Goal: Use online tool/utility: Utilize a website feature to perform a specific function

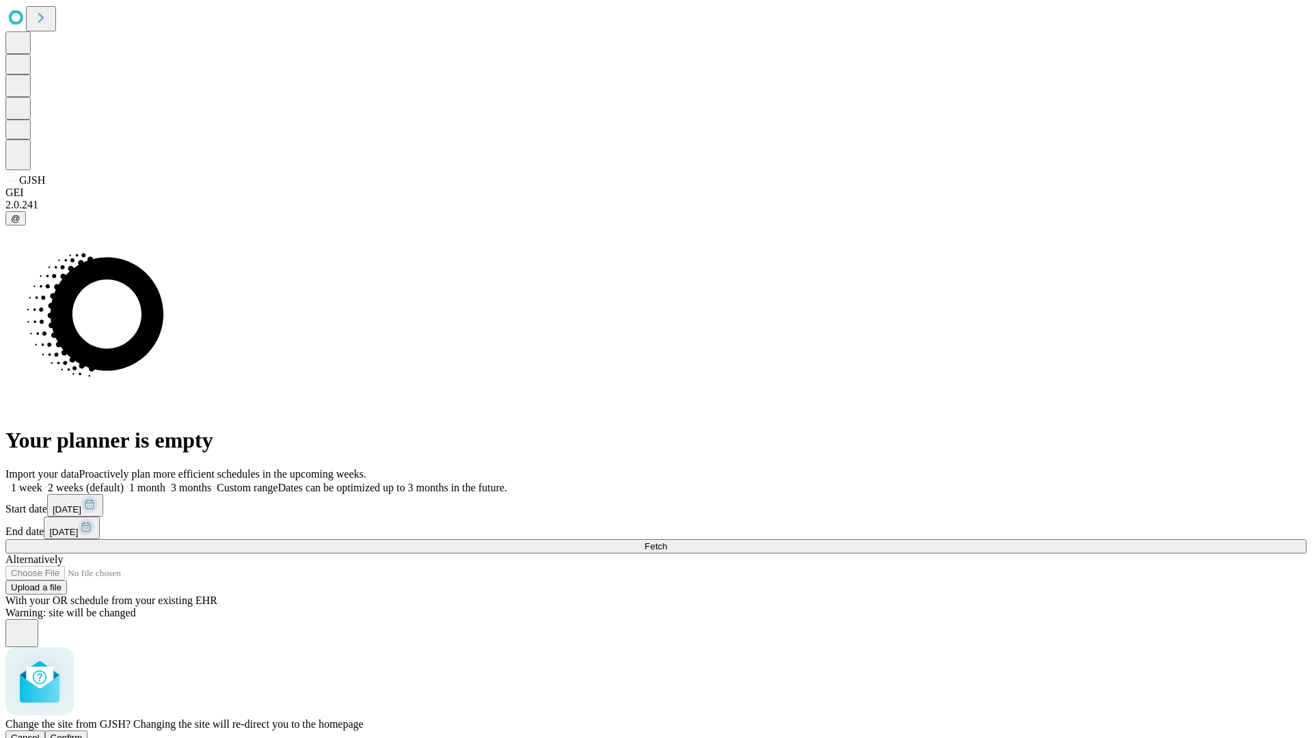
click at [83, 733] on span "Confirm" at bounding box center [67, 738] width 32 height 10
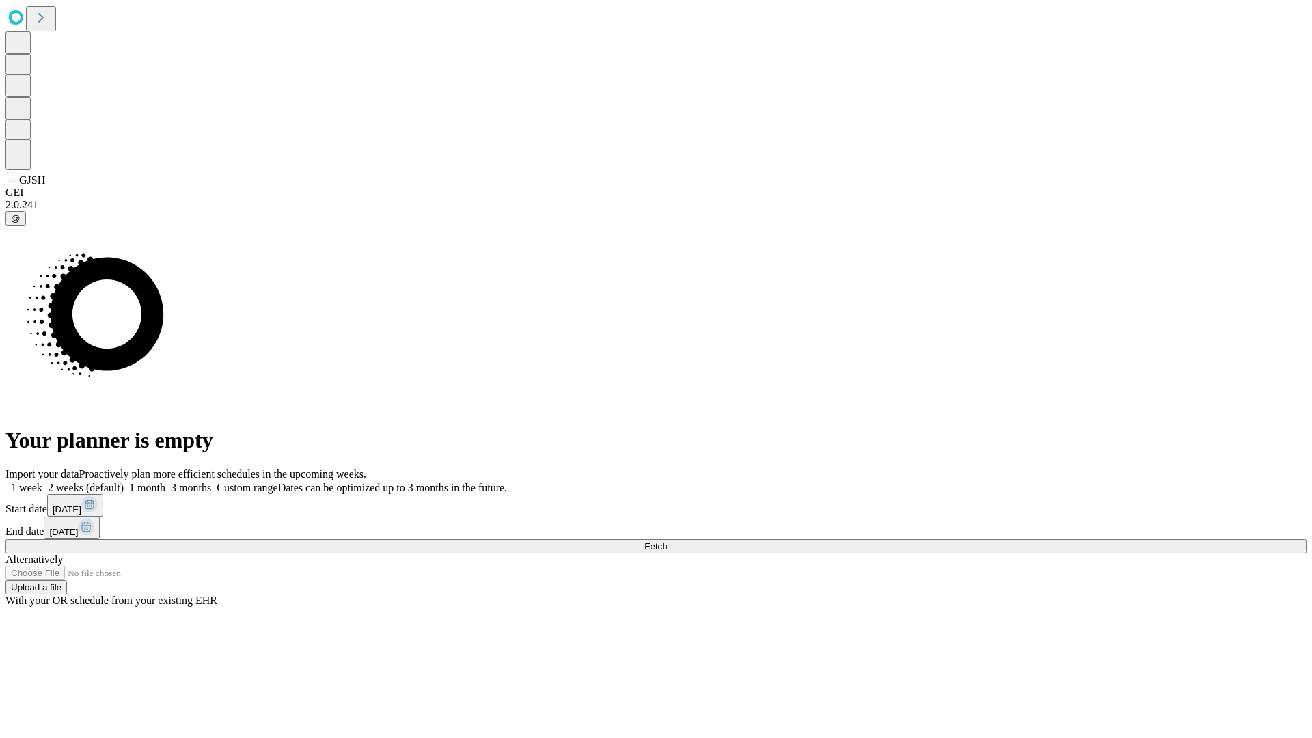
click at [165, 482] on label "1 month" at bounding box center [145, 488] width 42 height 12
click at [667, 541] on span "Fetch" at bounding box center [655, 546] width 23 height 10
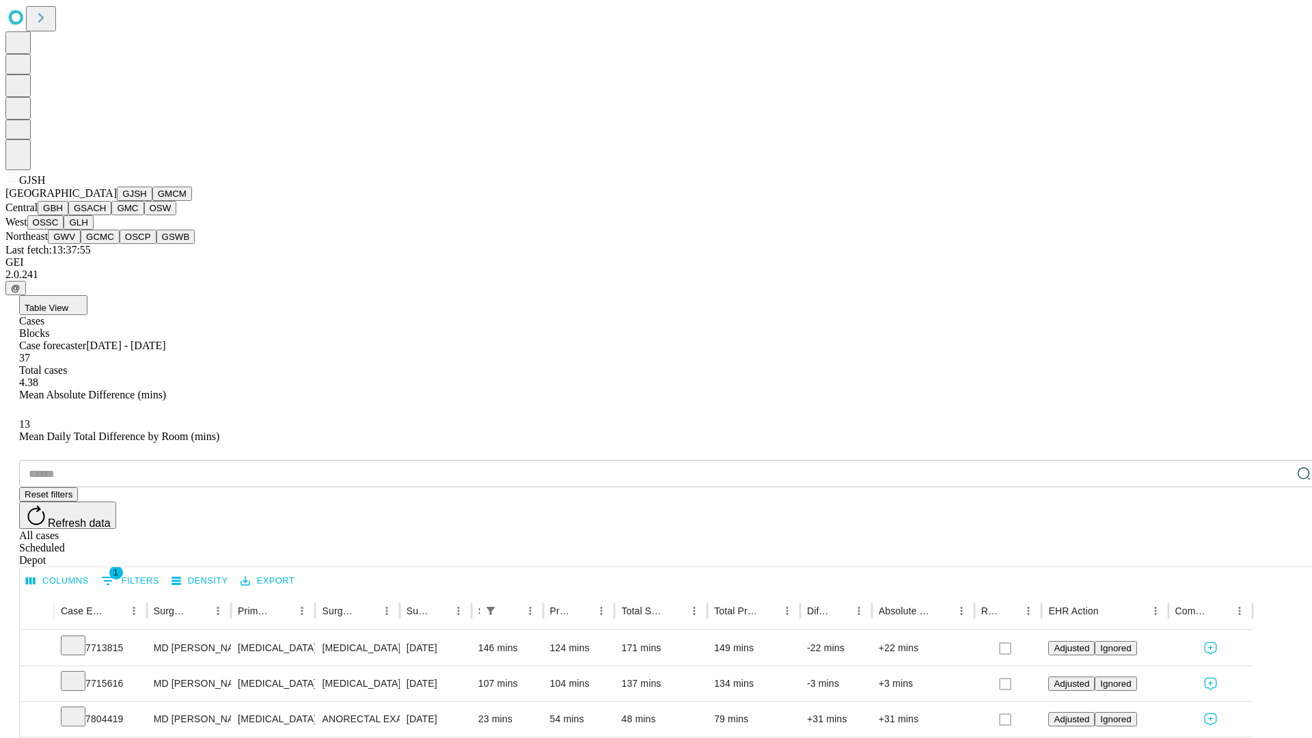
click at [152, 201] on button "GMCM" at bounding box center [172, 194] width 40 height 14
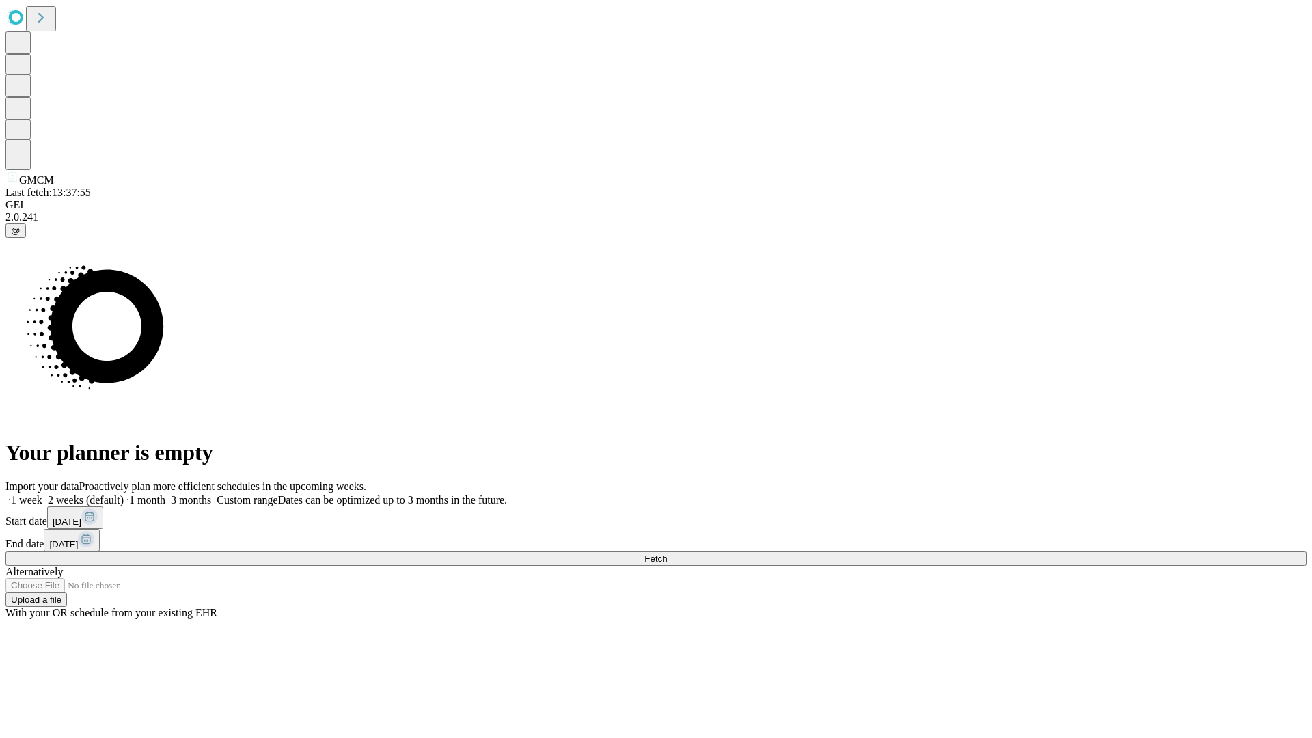
click at [667, 554] on span "Fetch" at bounding box center [655, 559] width 23 height 10
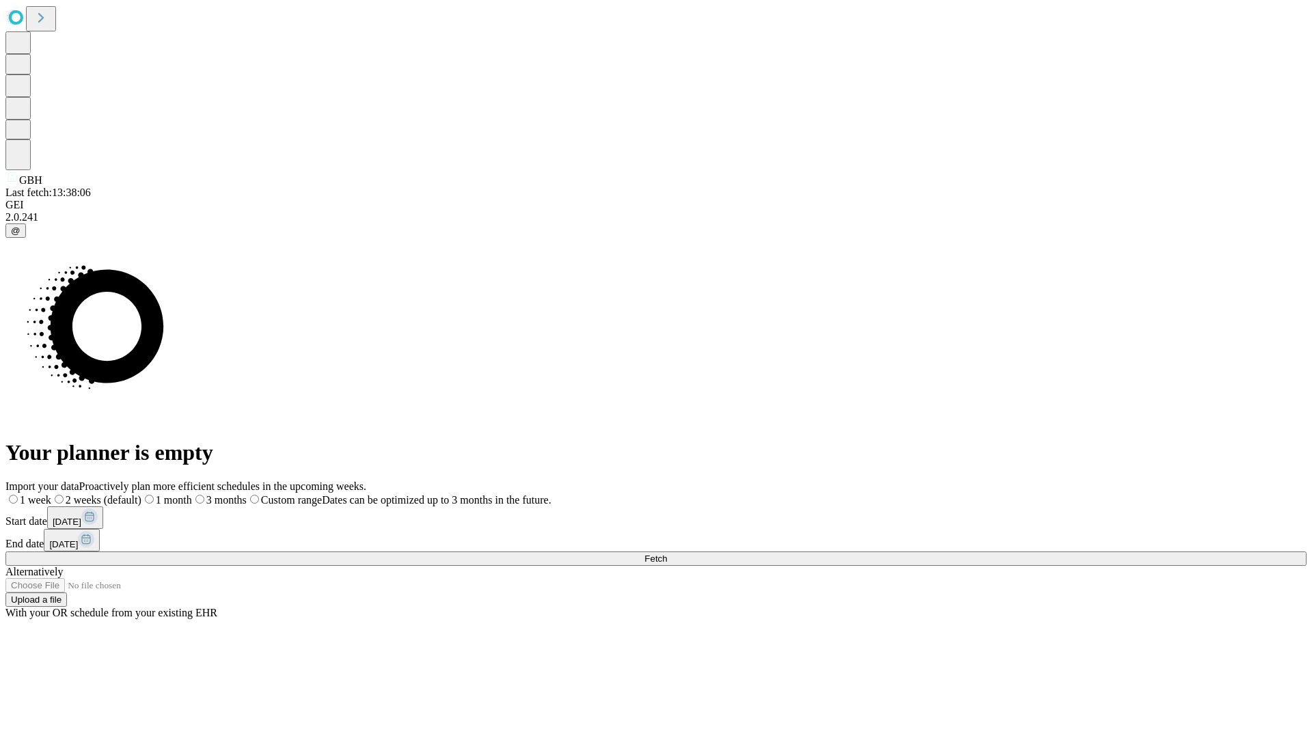
click at [192, 494] on label "1 month" at bounding box center [166, 500] width 51 height 12
click at [667, 554] on span "Fetch" at bounding box center [655, 559] width 23 height 10
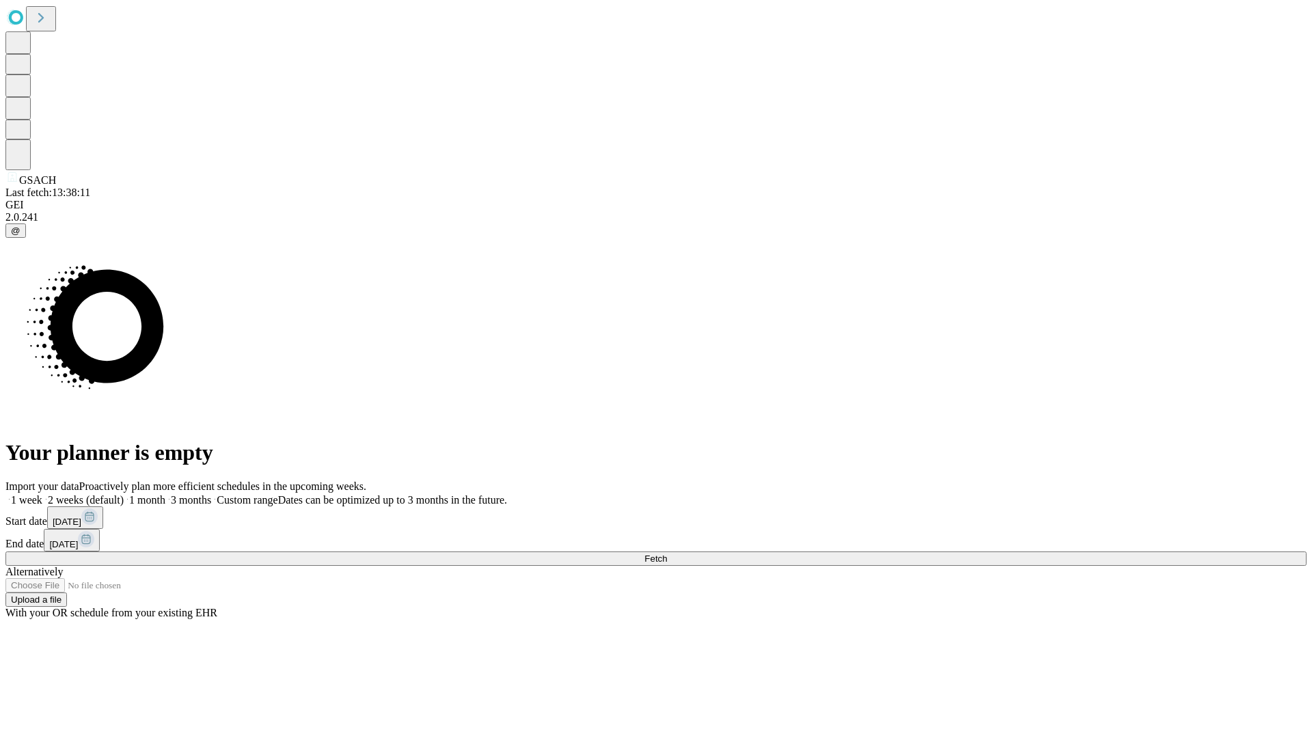
click at [165, 494] on label "1 month" at bounding box center [145, 500] width 42 height 12
click at [667, 554] on span "Fetch" at bounding box center [655, 559] width 23 height 10
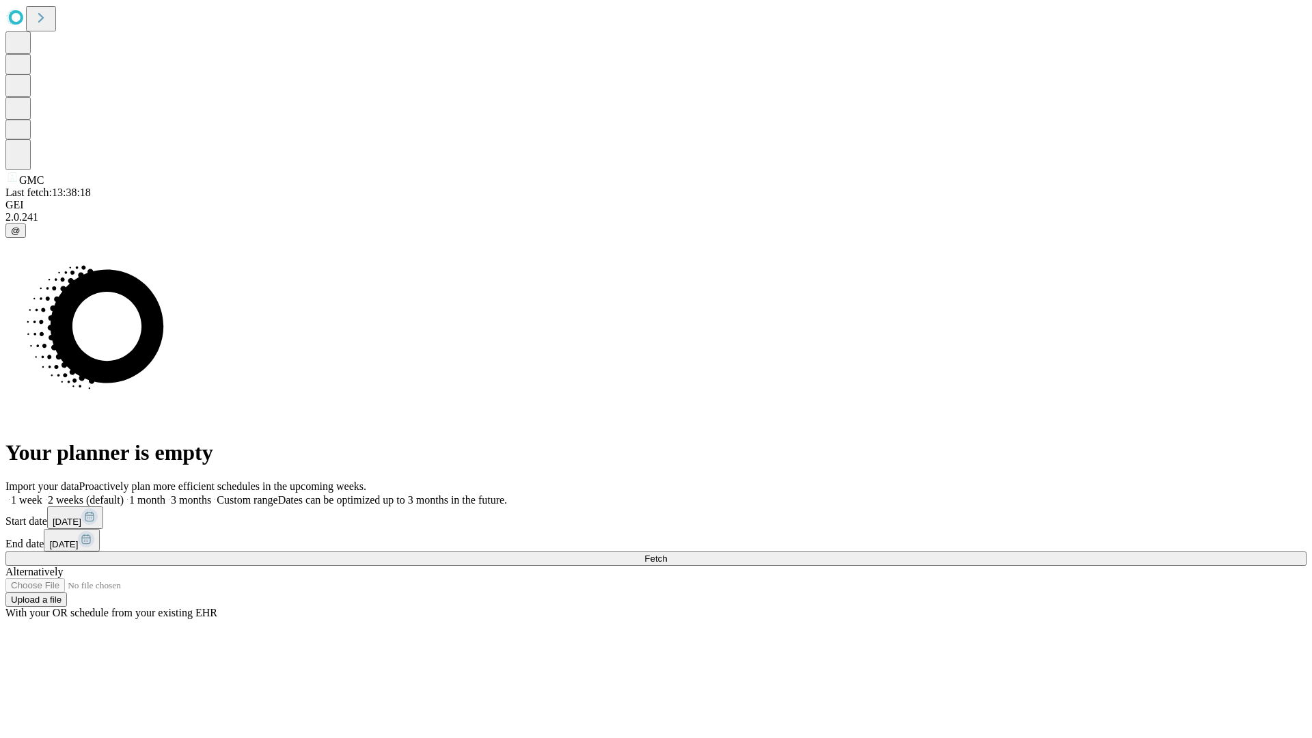
click at [165, 494] on label "1 month" at bounding box center [145, 500] width 42 height 12
click at [667, 554] on span "Fetch" at bounding box center [655, 559] width 23 height 10
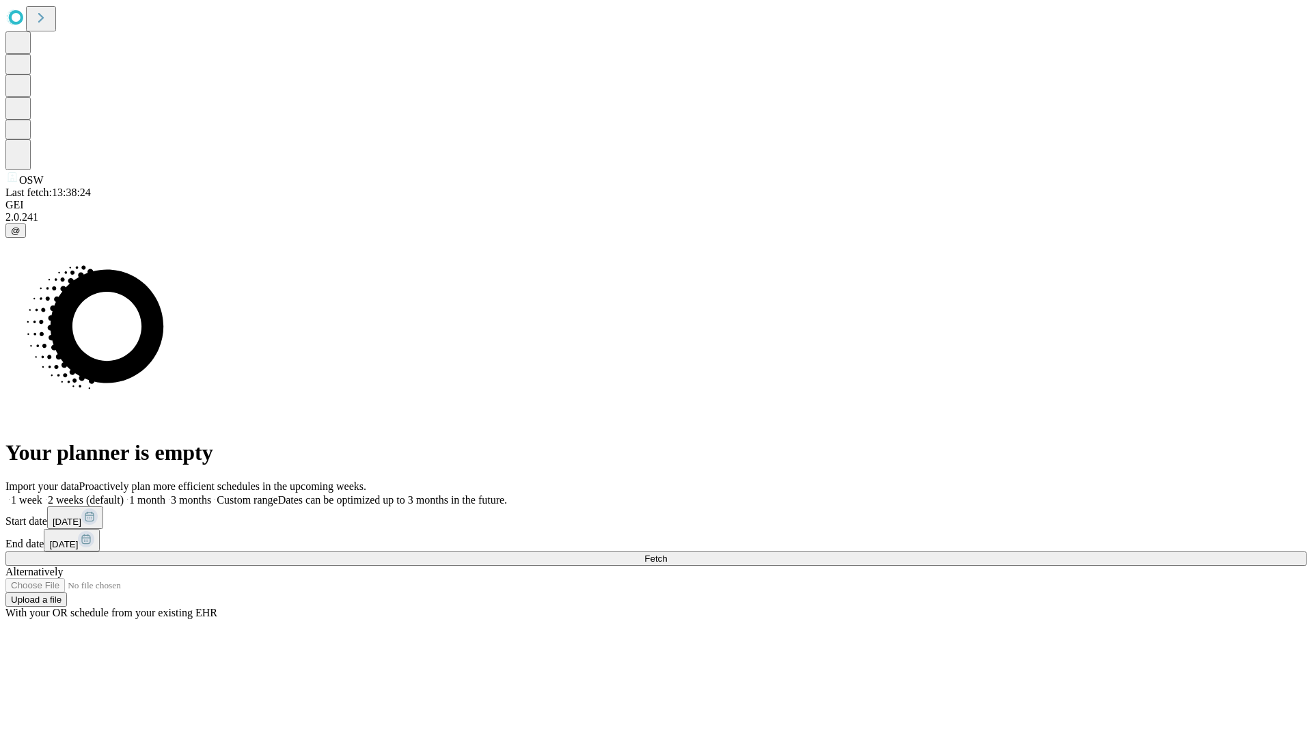
click at [165, 494] on label "1 month" at bounding box center [145, 500] width 42 height 12
click at [667, 554] on span "Fetch" at bounding box center [655, 559] width 23 height 10
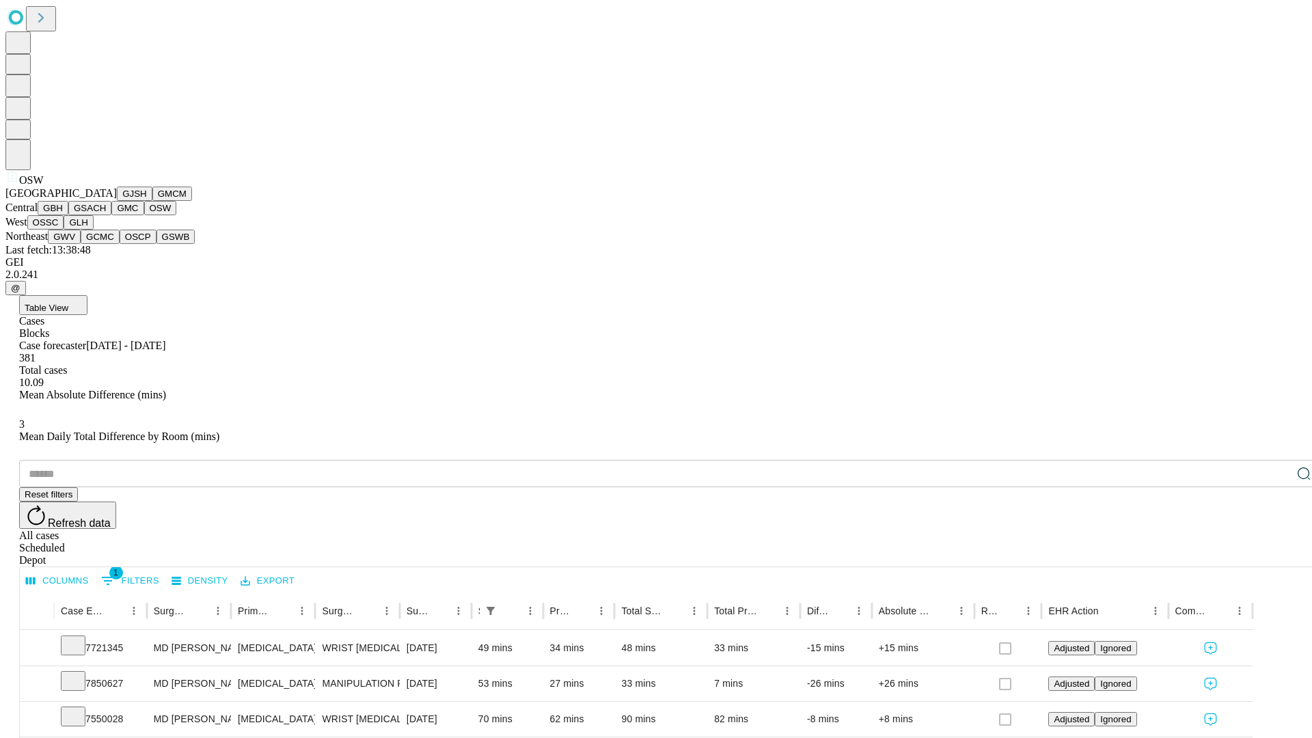
click at [64, 230] on button "OSSC" at bounding box center [45, 222] width 37 height 14
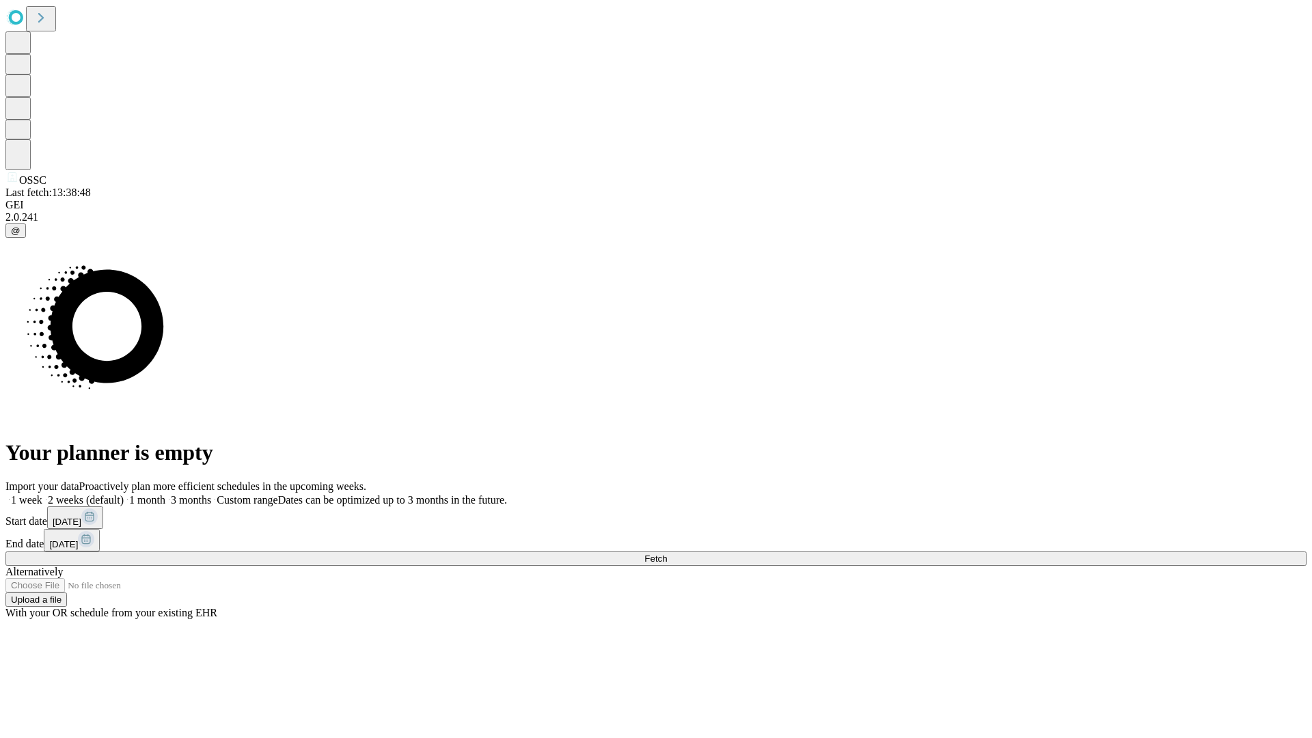
click at [165, 494] on label "1 month" at bounding box center [145, 500] width 42 height 12
click at [667, 554] on span "Fetch" at bounding box center [655, 559] width 23 height 10
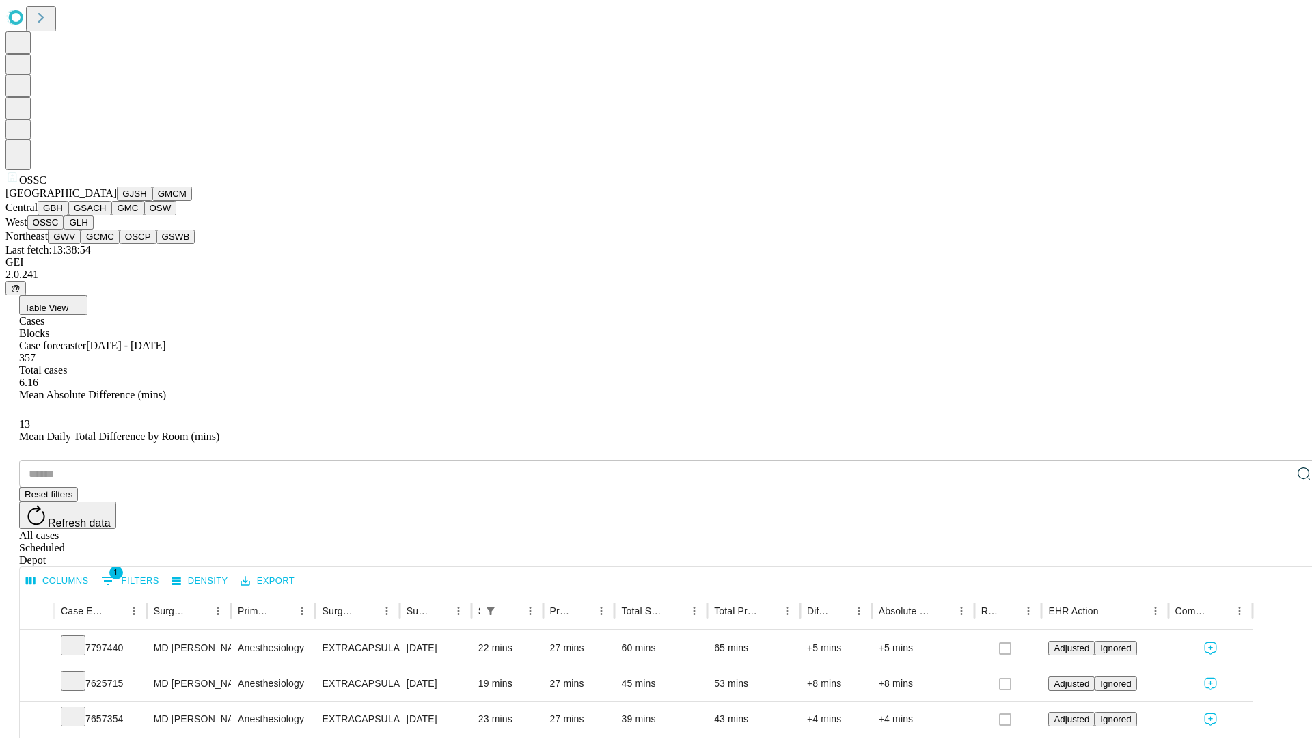
click at [93, 230] on button "GLH" at bounding box center [78, 222] width 29 height 14
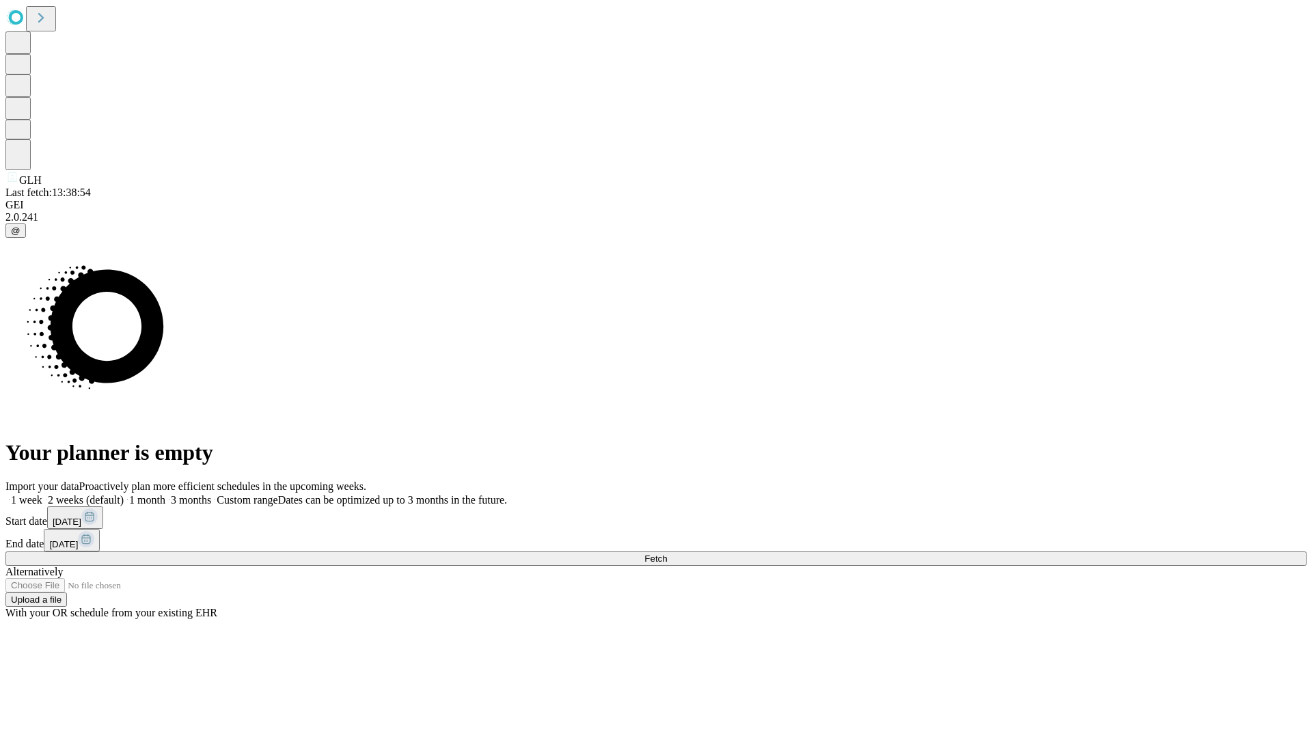
click at [667, 554] on span "Fetch" at bounding box center [655, 559] width 23 height 10
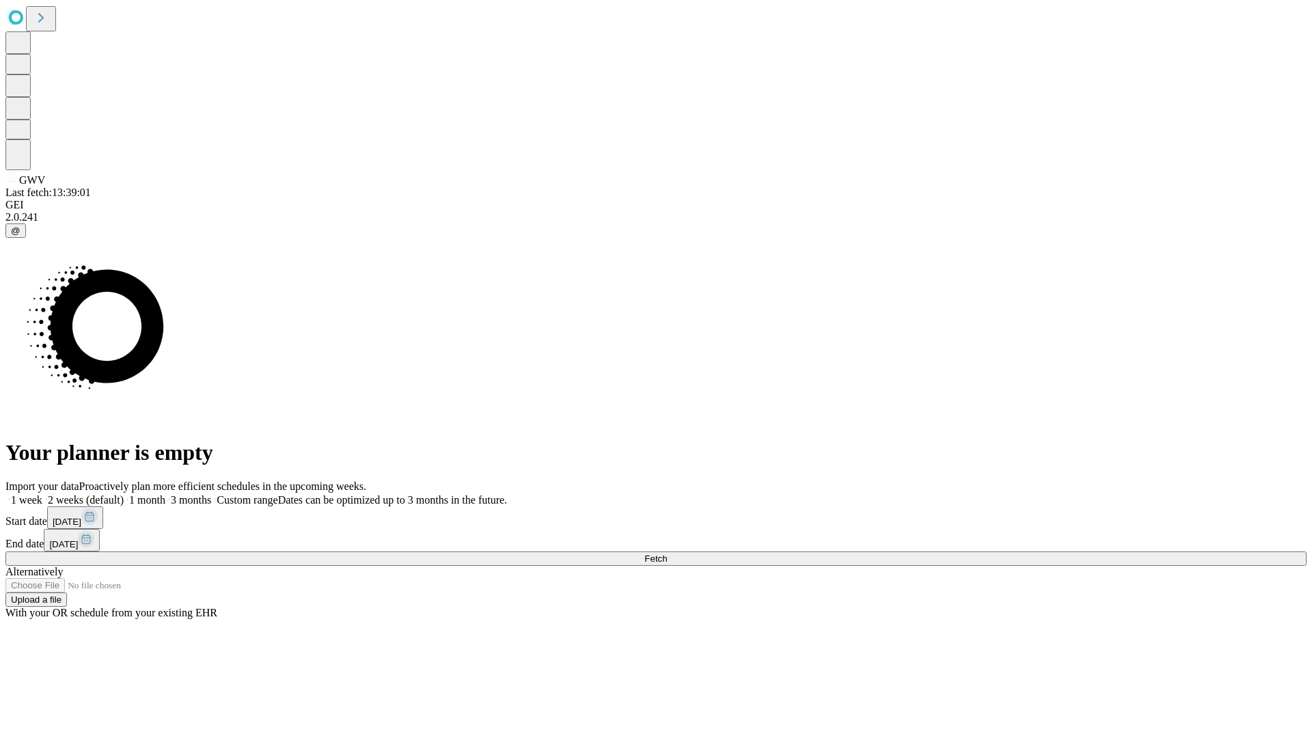
click at [165, 494] on label "1 month" at bounding box center [145, 500] width 42 height 12
click at [667, 554] on span "Fetch" at bounding box center [655, 559] width 23 height 10
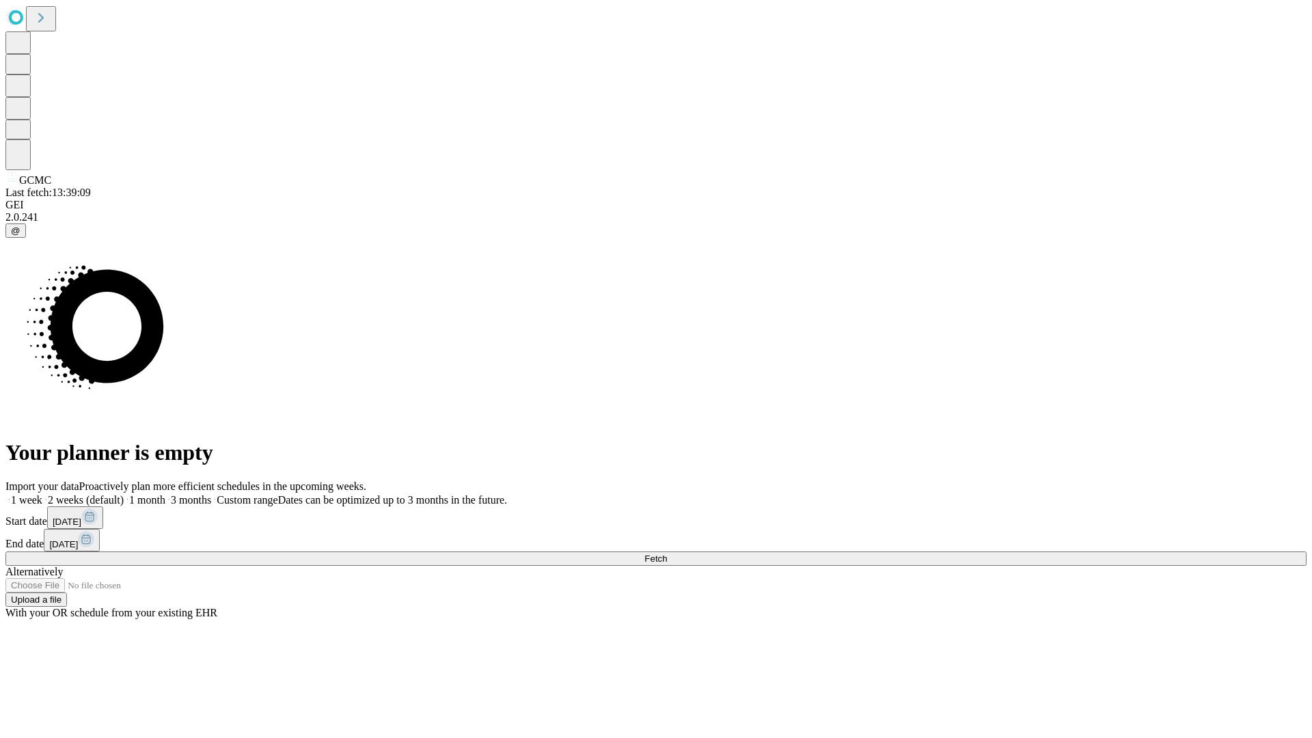
click at [165, 494] on label "1 month" at bounding box center [145, 500] width 42 height 12
click at [667, 554] on span "Fetch" at bounding box center [655, 559] width 23 height 10
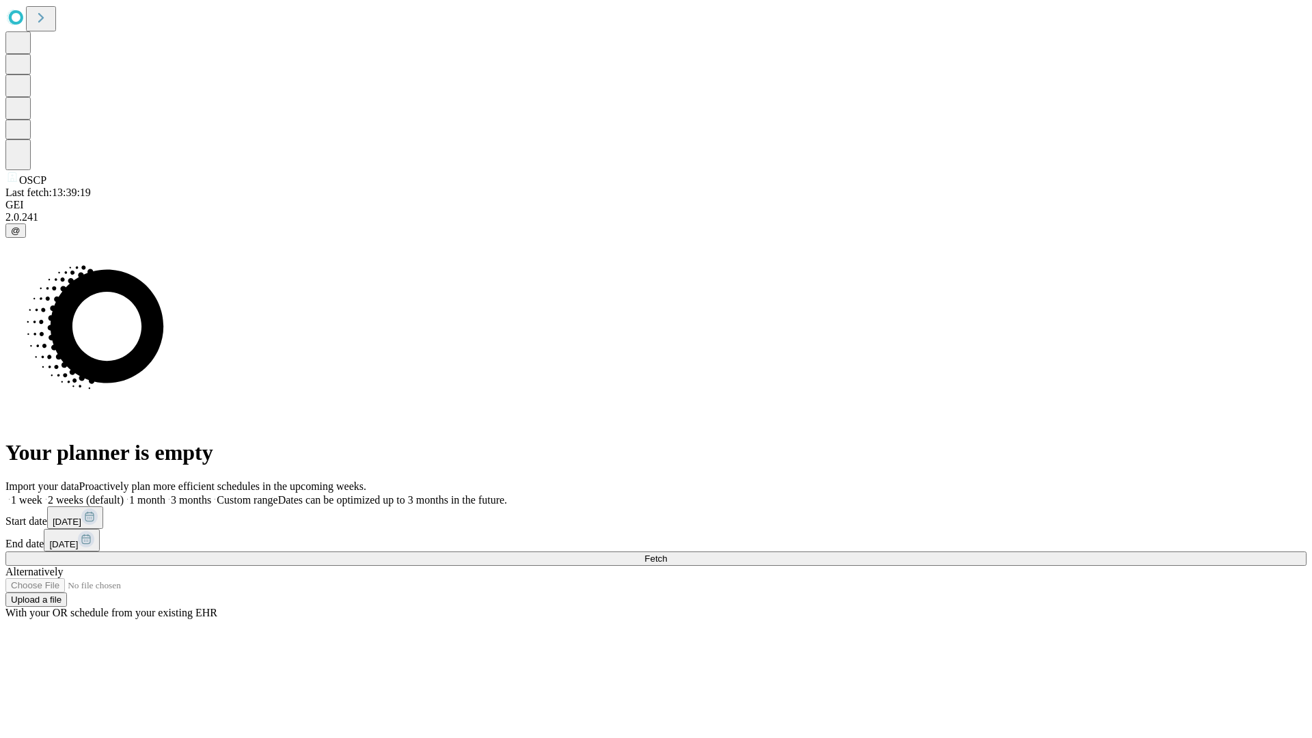
click at [165, 494] on label "1 month" at bounding box center [145, 500] width 42 height 12
click at [667, 554] on span "Fetch" at bounding box center [655, 559] width 23 height 10
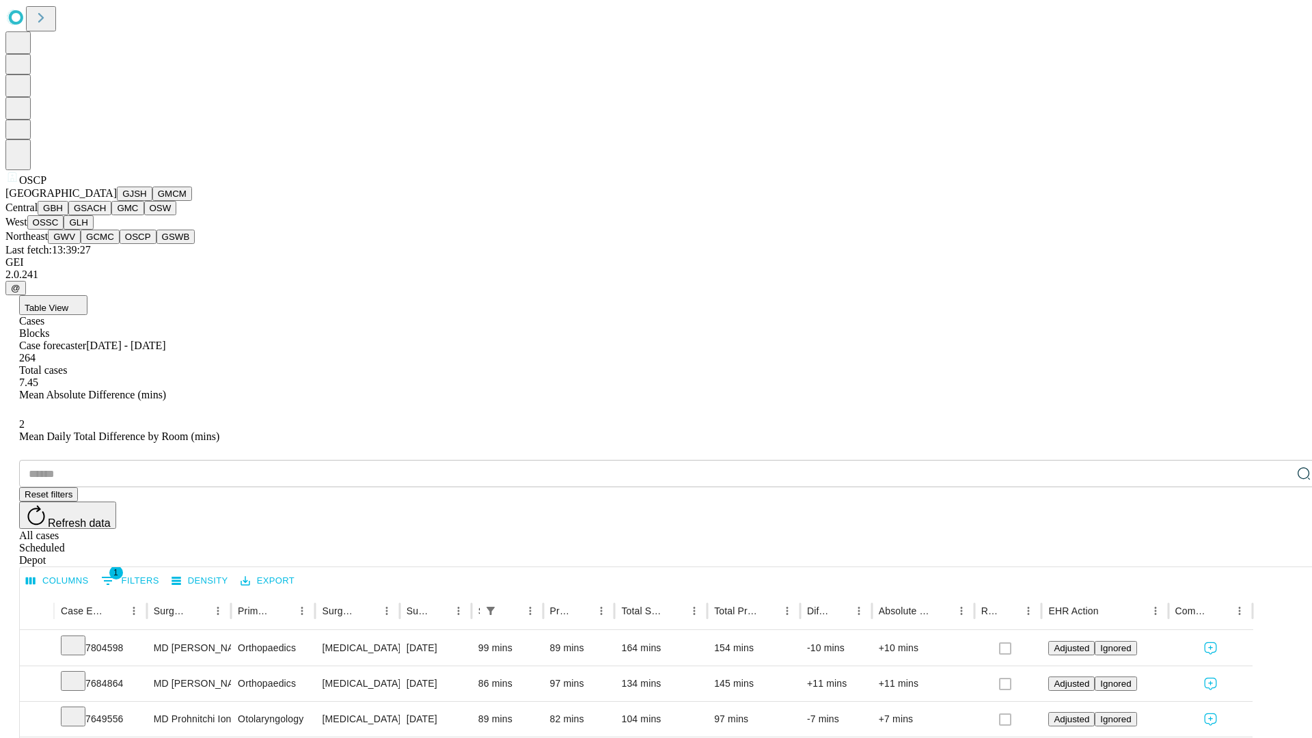
click at [156, 244] on button "GSWB" at bounding box center [175, 237] width 39 height 14
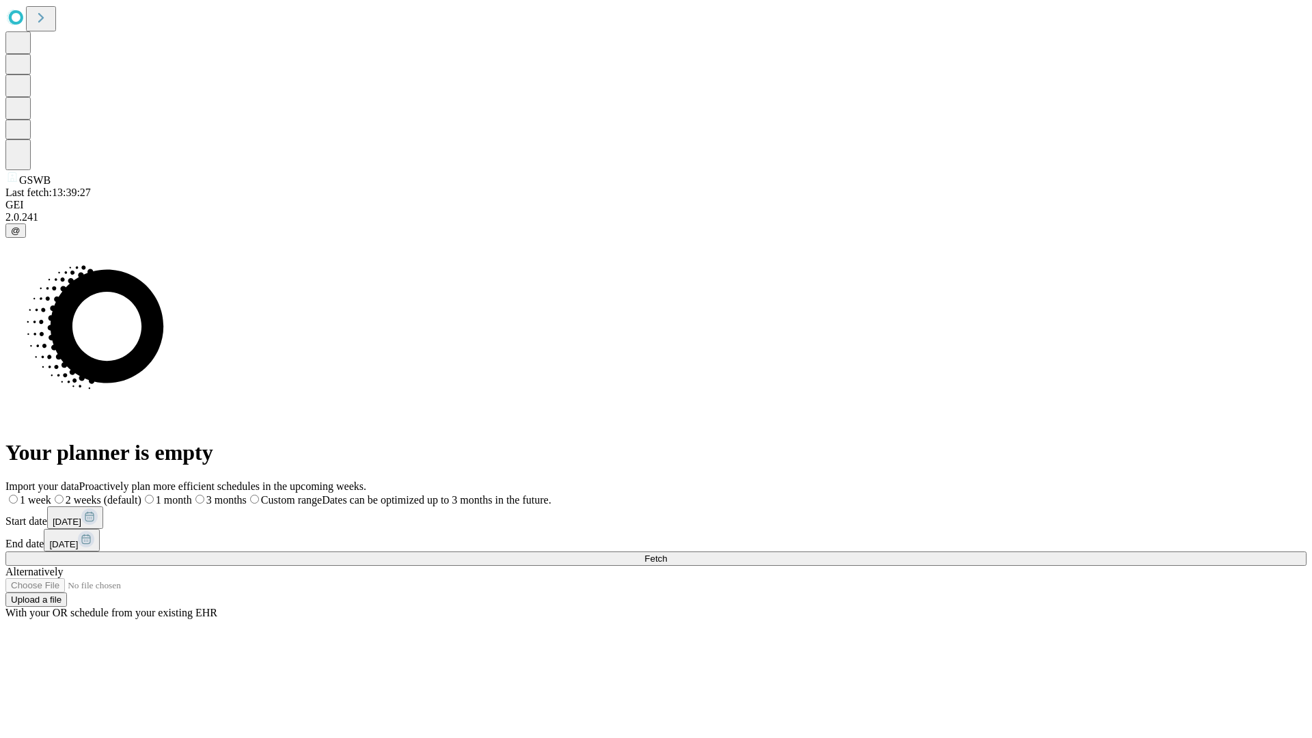
click at [192, 494] on label "1 month" at bounding box center [166, 500] width 51 height 12
click at [667, 554] on span "Fetch" at bounding box center [655, 559] width 23 height 10
